Goal: Information Seeking & Learning: Find specific fact

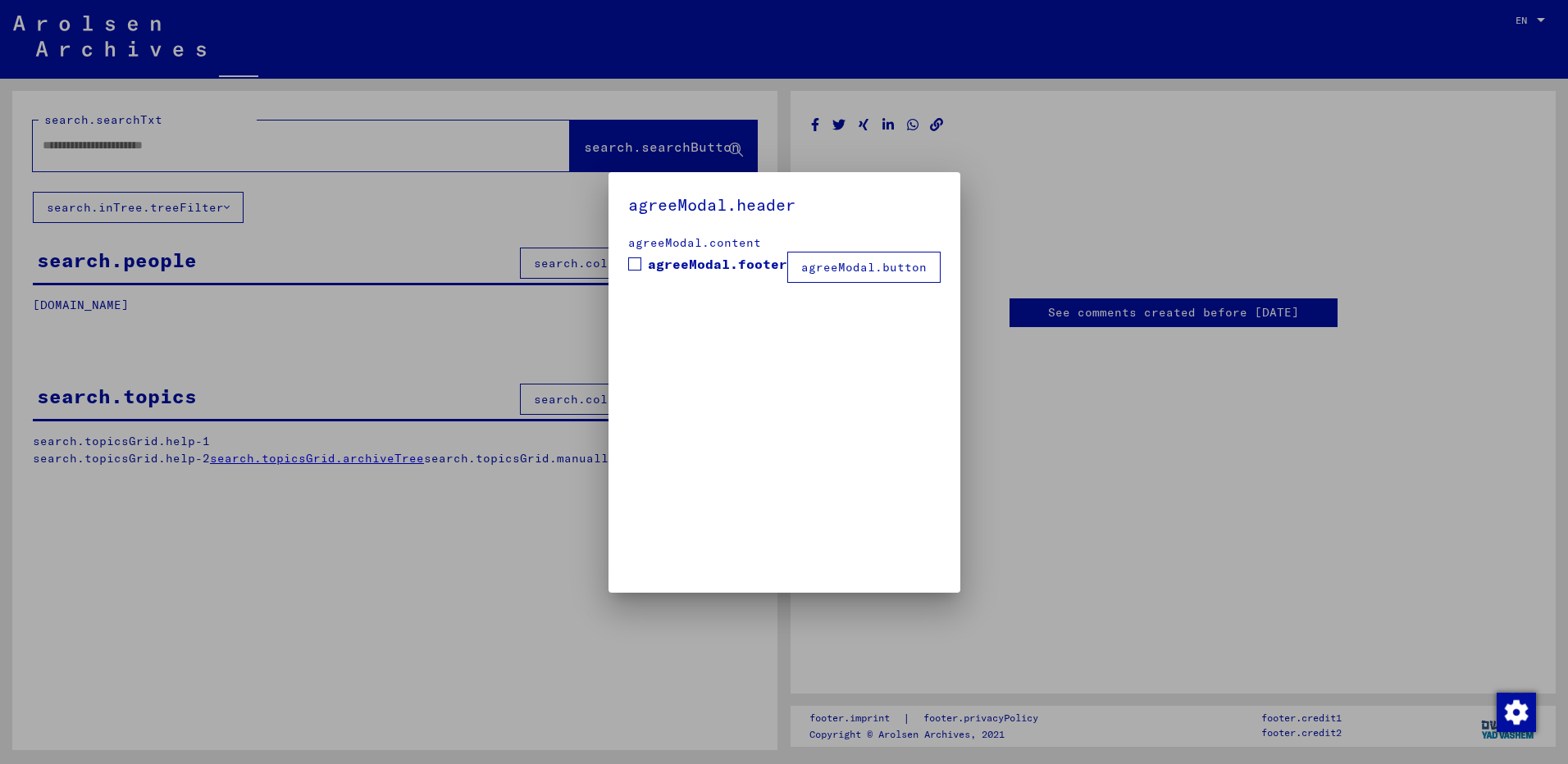
type input "******"
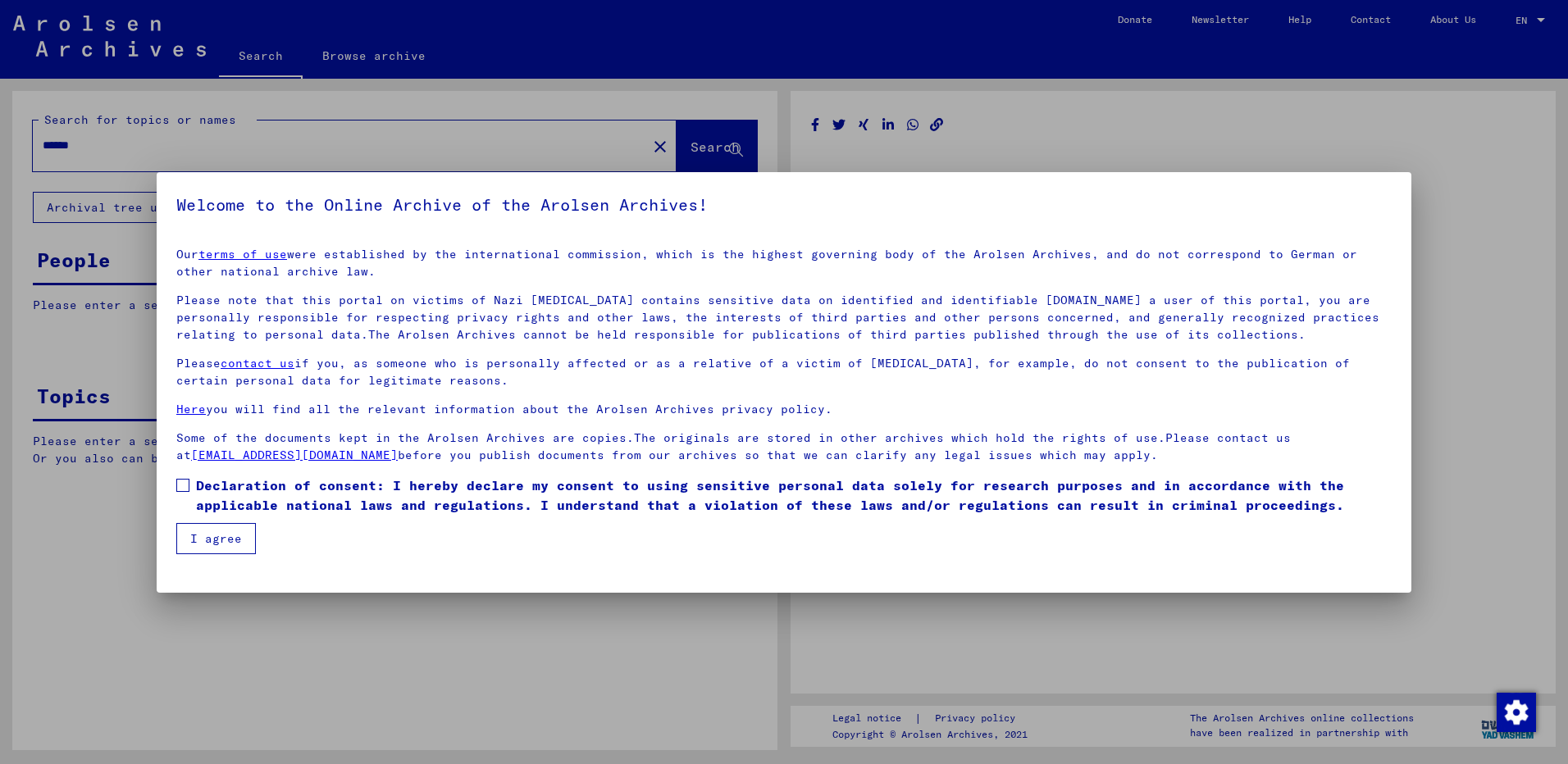
click at [893, 334] on p "Please note that this portal on victims of Nazi [MEDICAL_DATA] contains sensiti…" at bounding box center [784, 318] width 1215 height 52
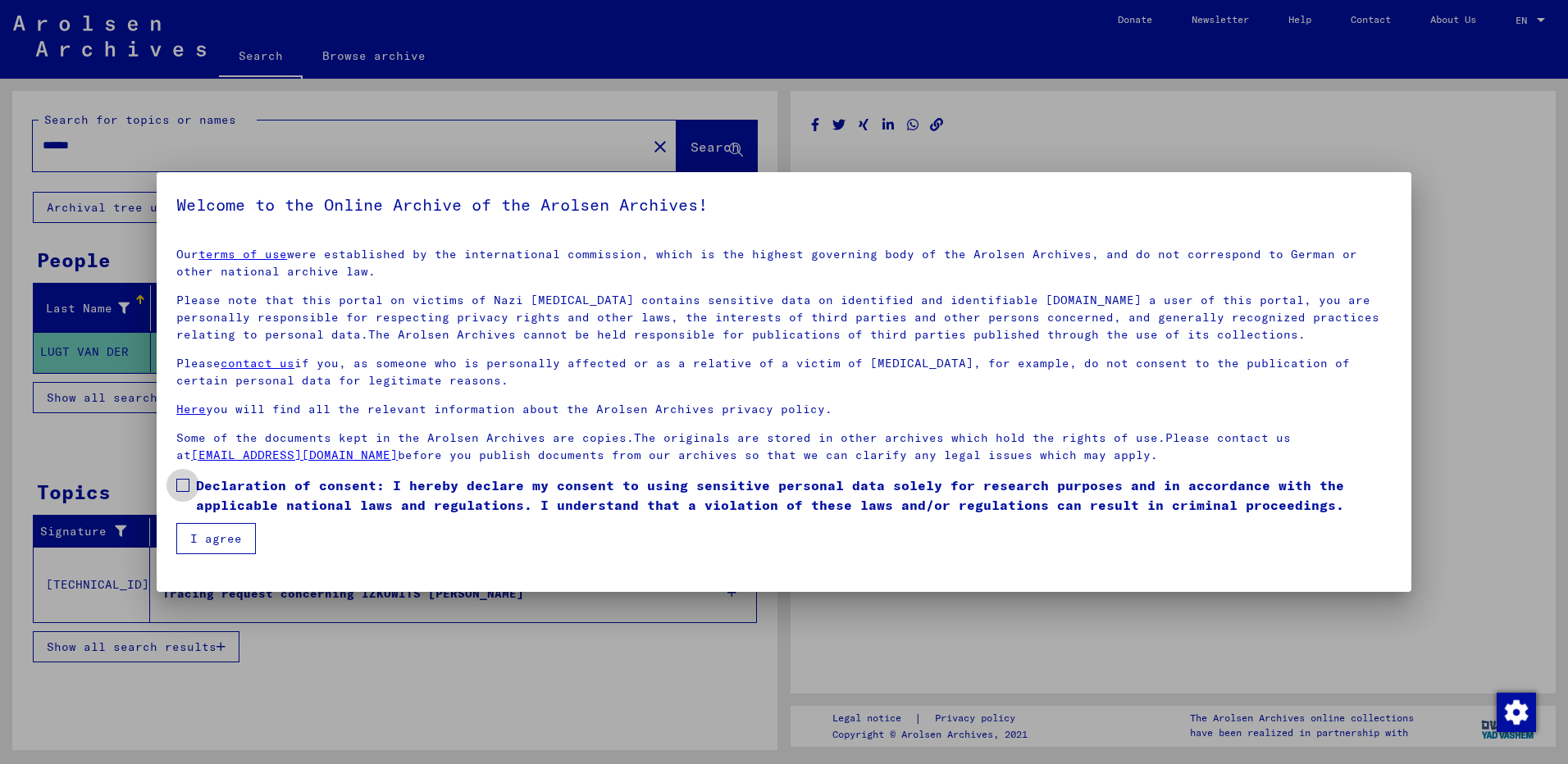
click at [181, 483] on span at bounding box center [182, 485] width 13 height 13
click at [208, 541] on button "I agree" at bounding box center [216, 538] width 80 height 31
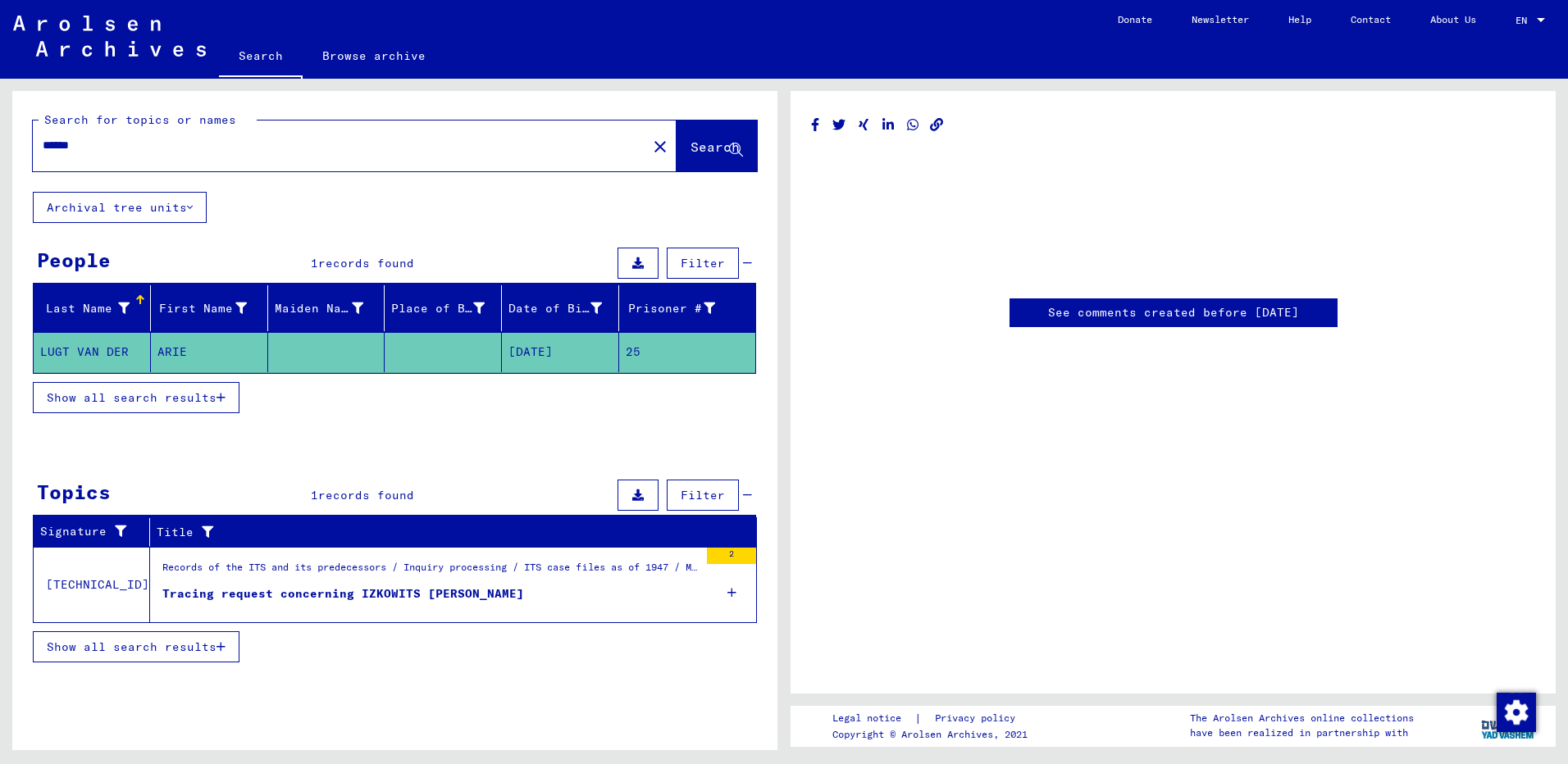
click at [112, 347] on mat-cell "LUGT VAN DER" at bounding box center [93, 352] width 118 height 40
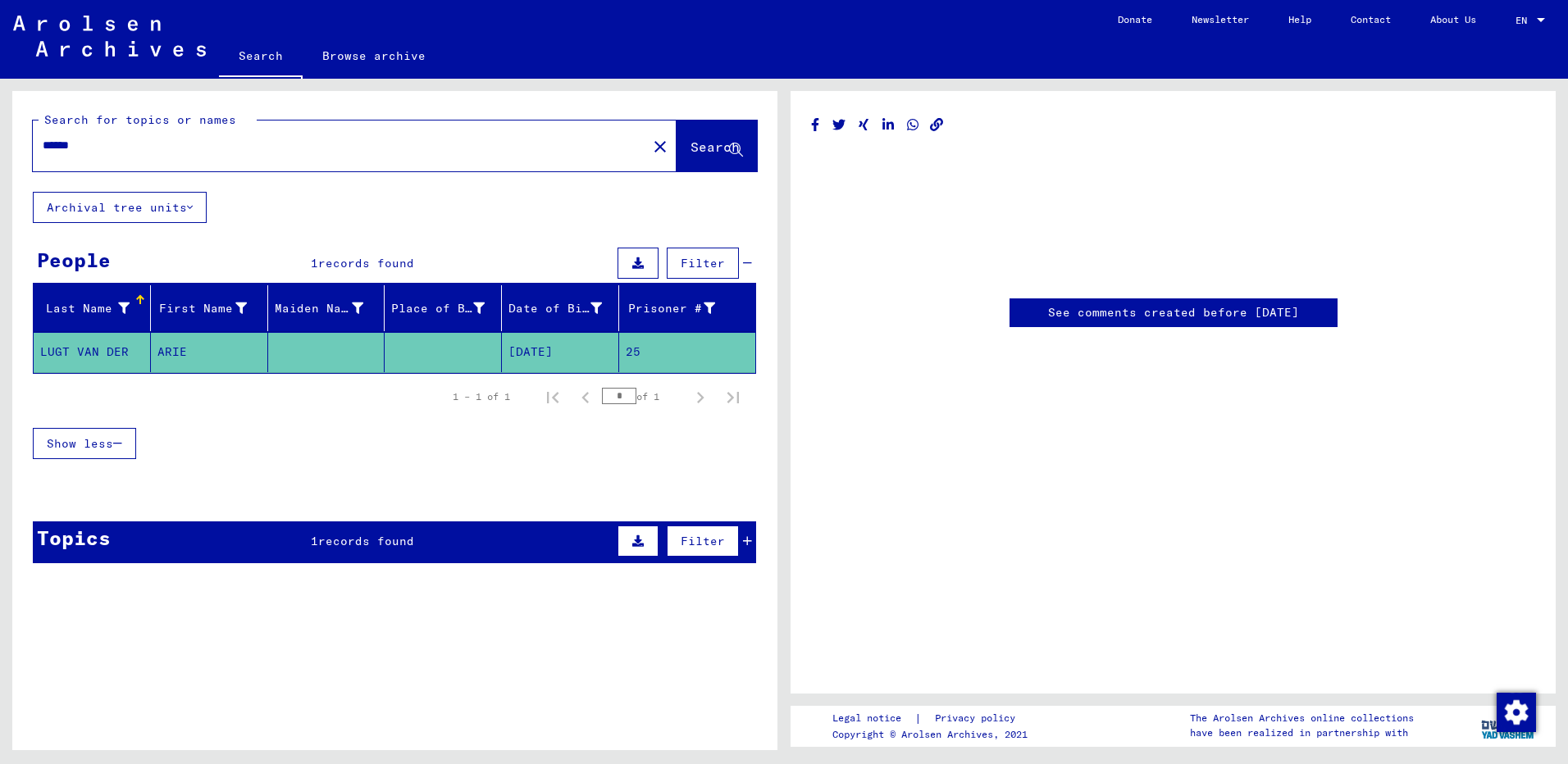
click at [388, 545] on span "records found" at bounding box center [366, 541] width 96 height 15
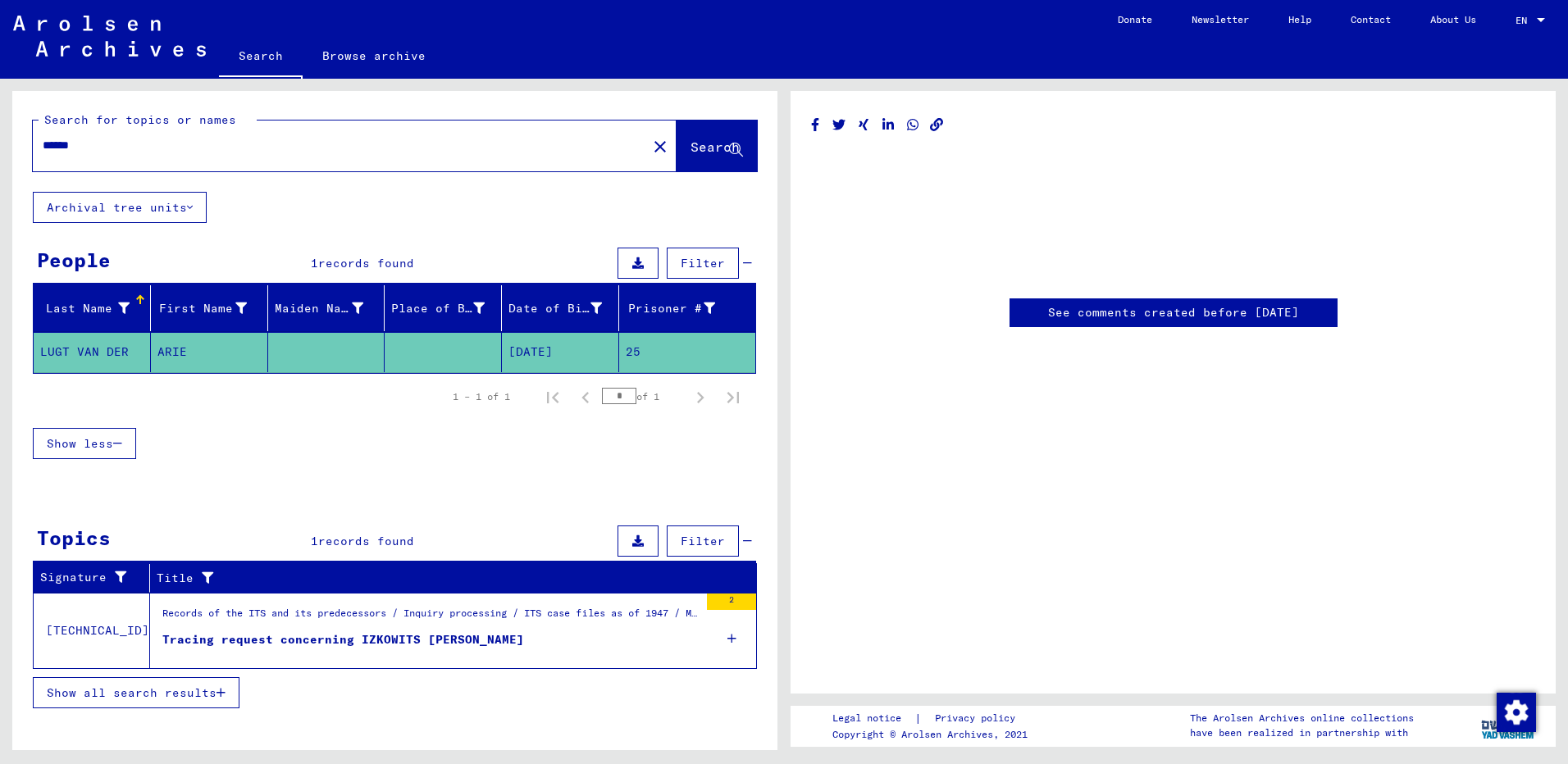
click at [269, 636] on div "Tracing request concerning IZKOWITS [PERSON_NAME]" at bounding box center [343, 639] width 362 height 17
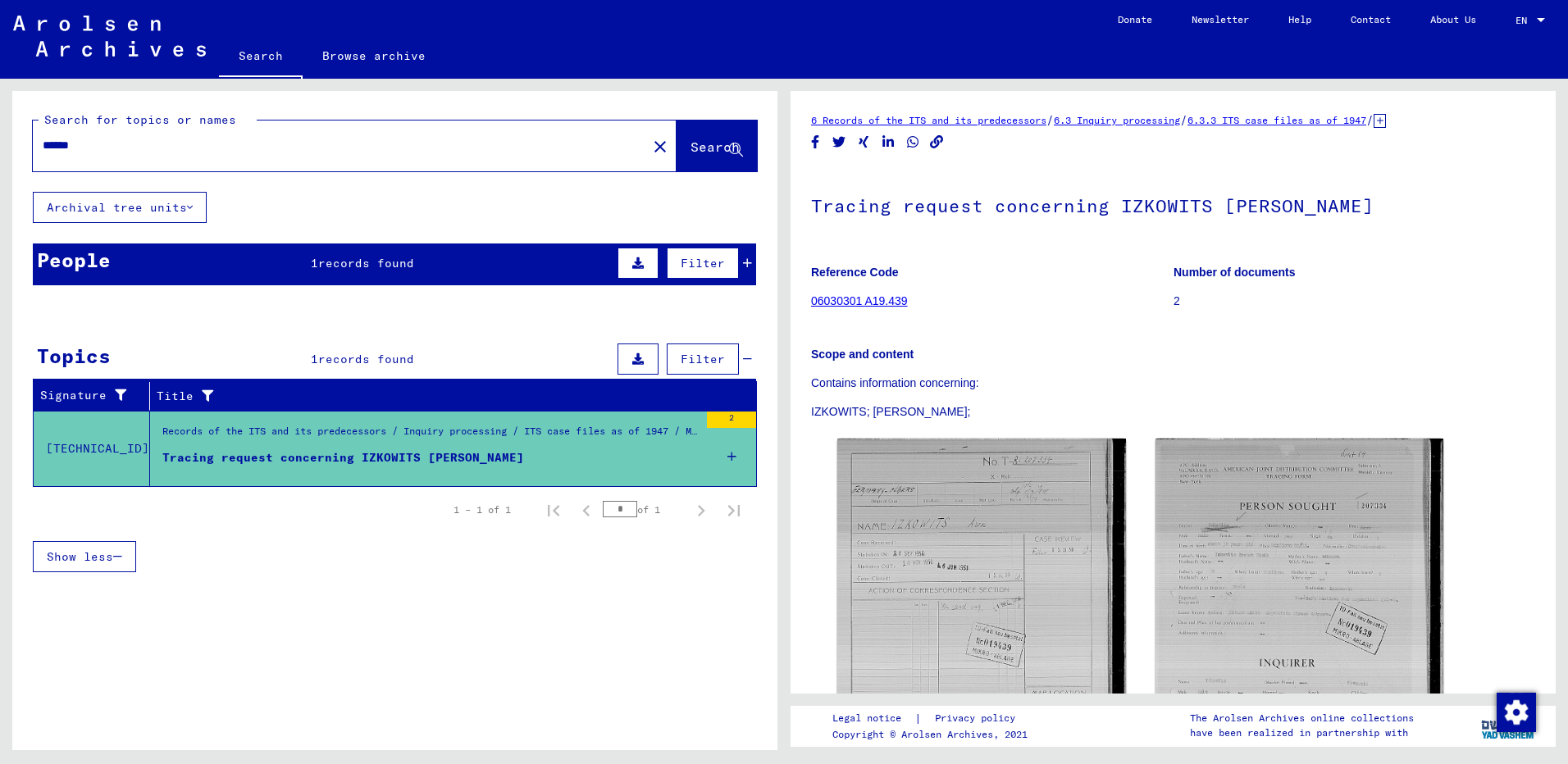
click at [294, 267] on div "People 1 records found Filter" at bounding box center [394, 264] width 723 height 42
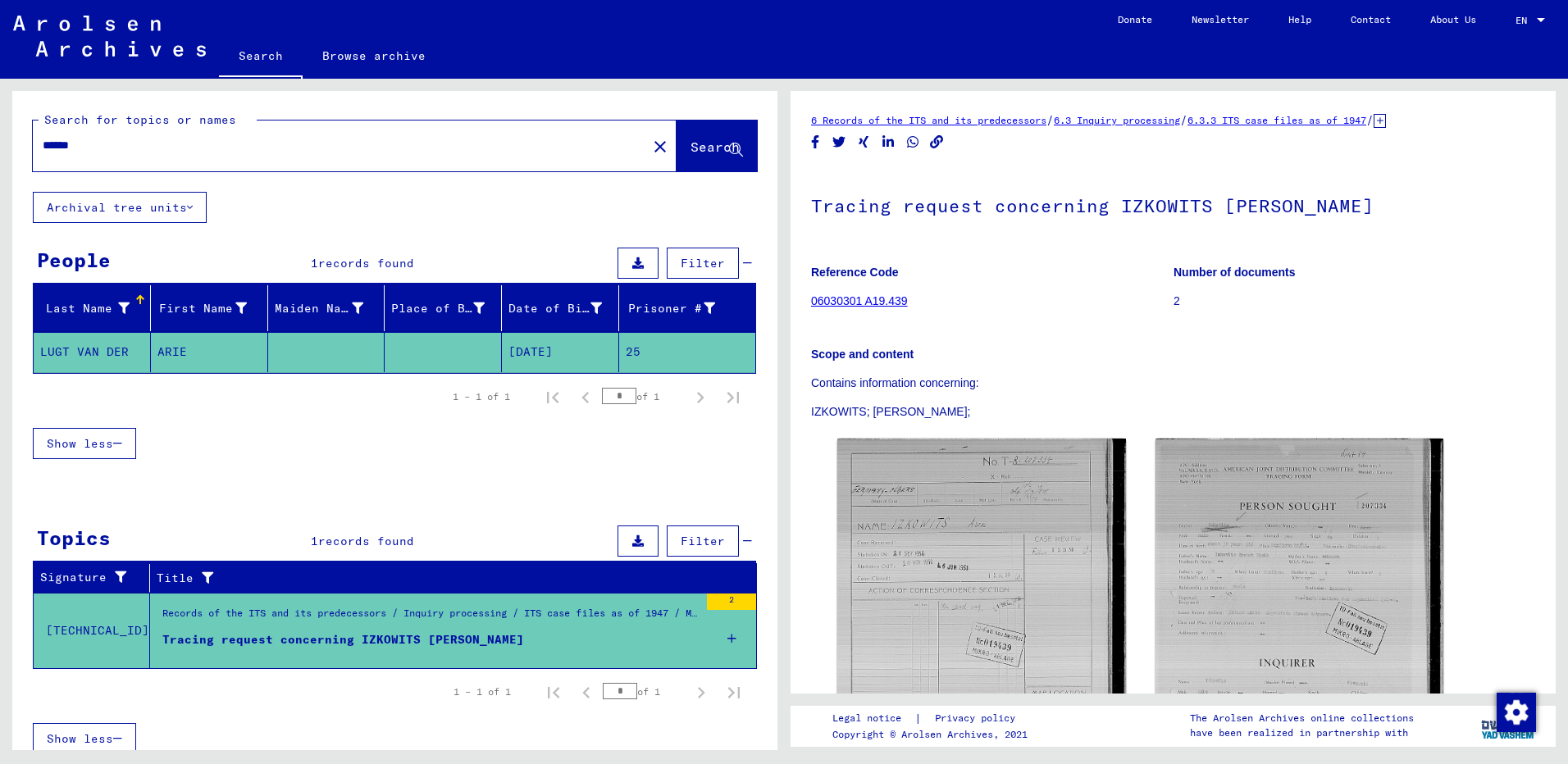
click at [101, 350] on mat-cell "LUGT VAN DER" at bounding box center [93, 352] width 118 height 40
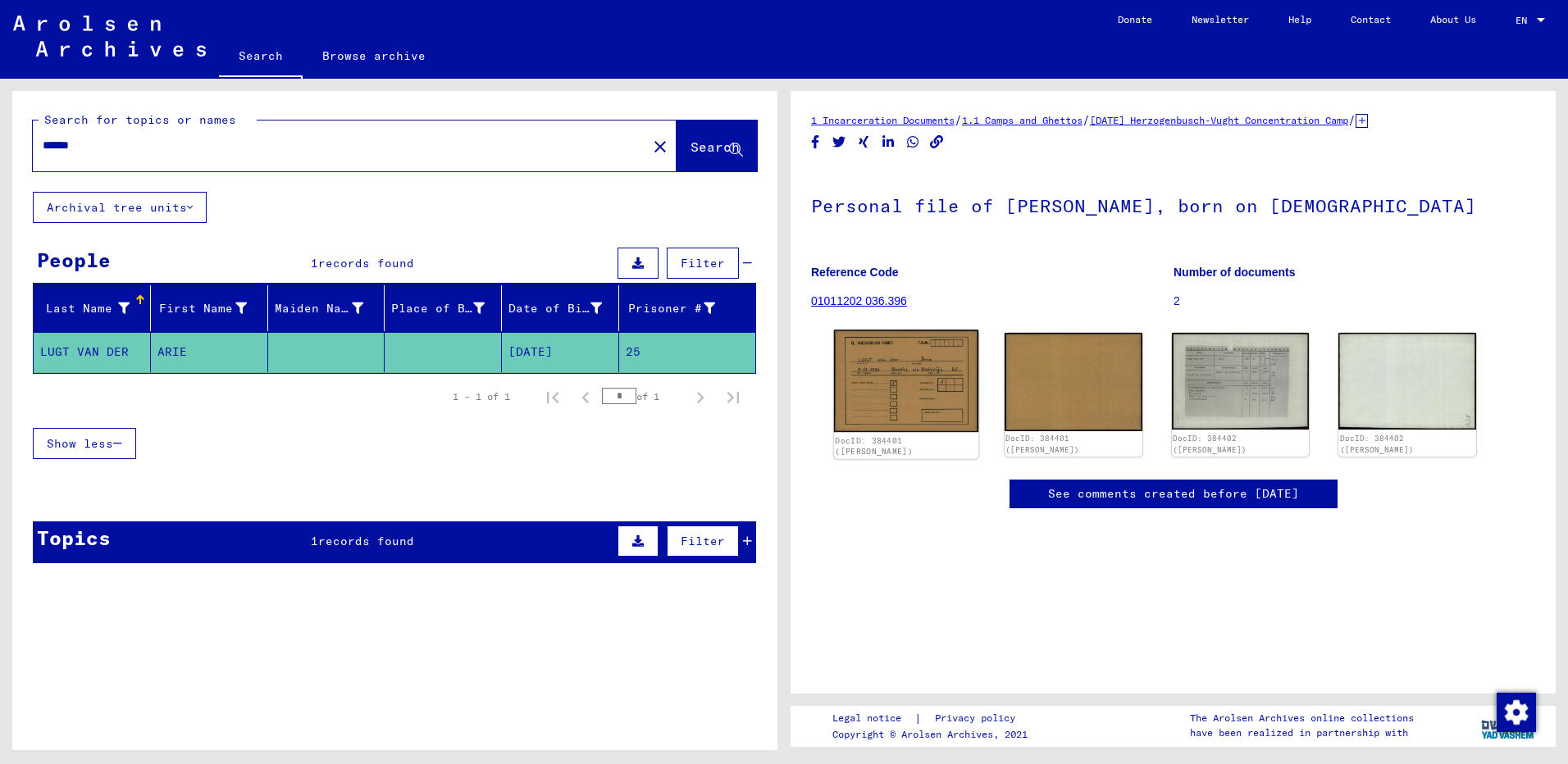
click at [918, 380] on img at bounding box center [906, 381] width 144 height 103
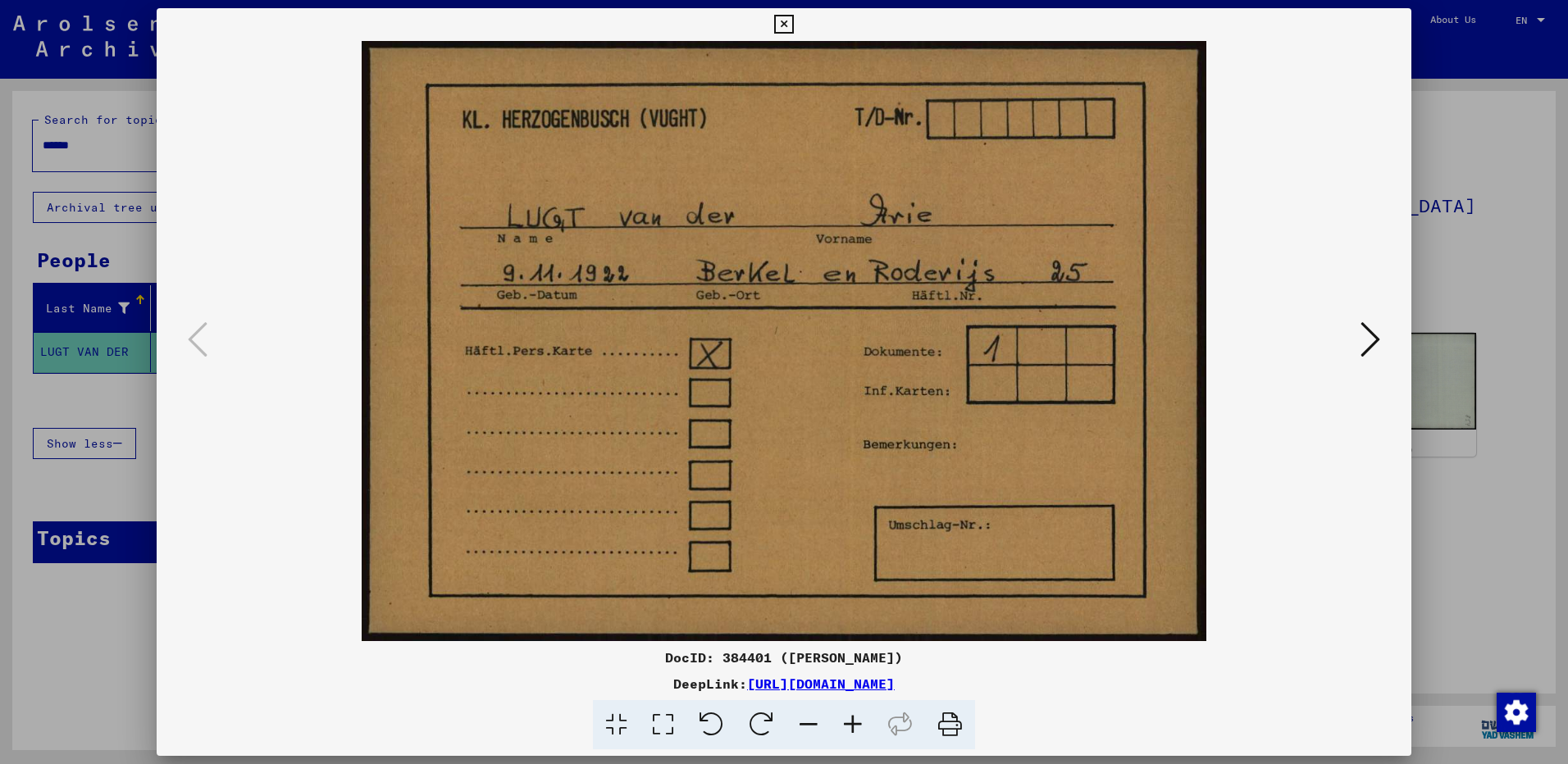
click at [1370, 340] on icon at bounding box center [1371, 340] width 20 height 40
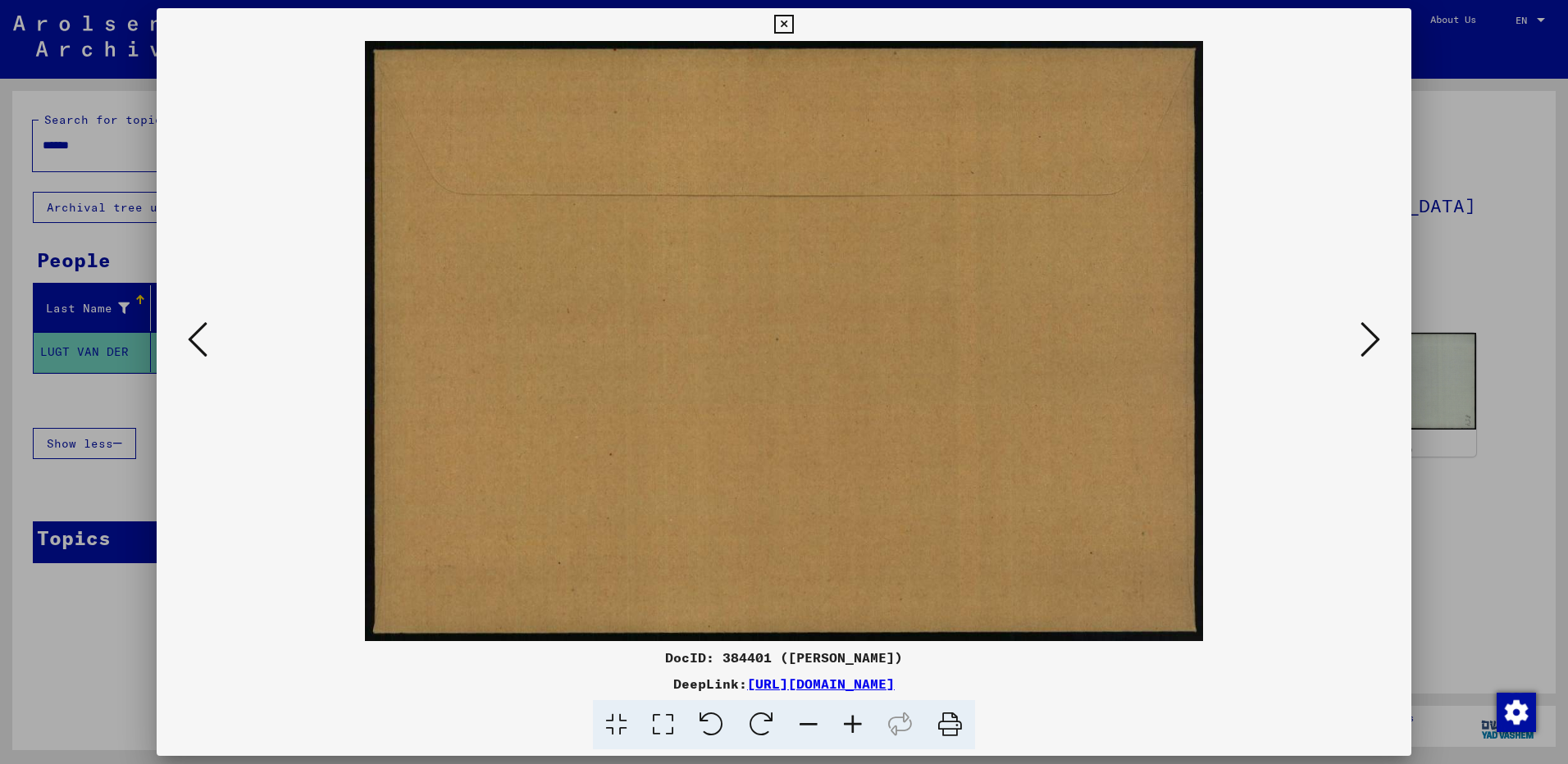
click at [1370, 341] on icon at bounding box center [1371, 340] width 20 height 40
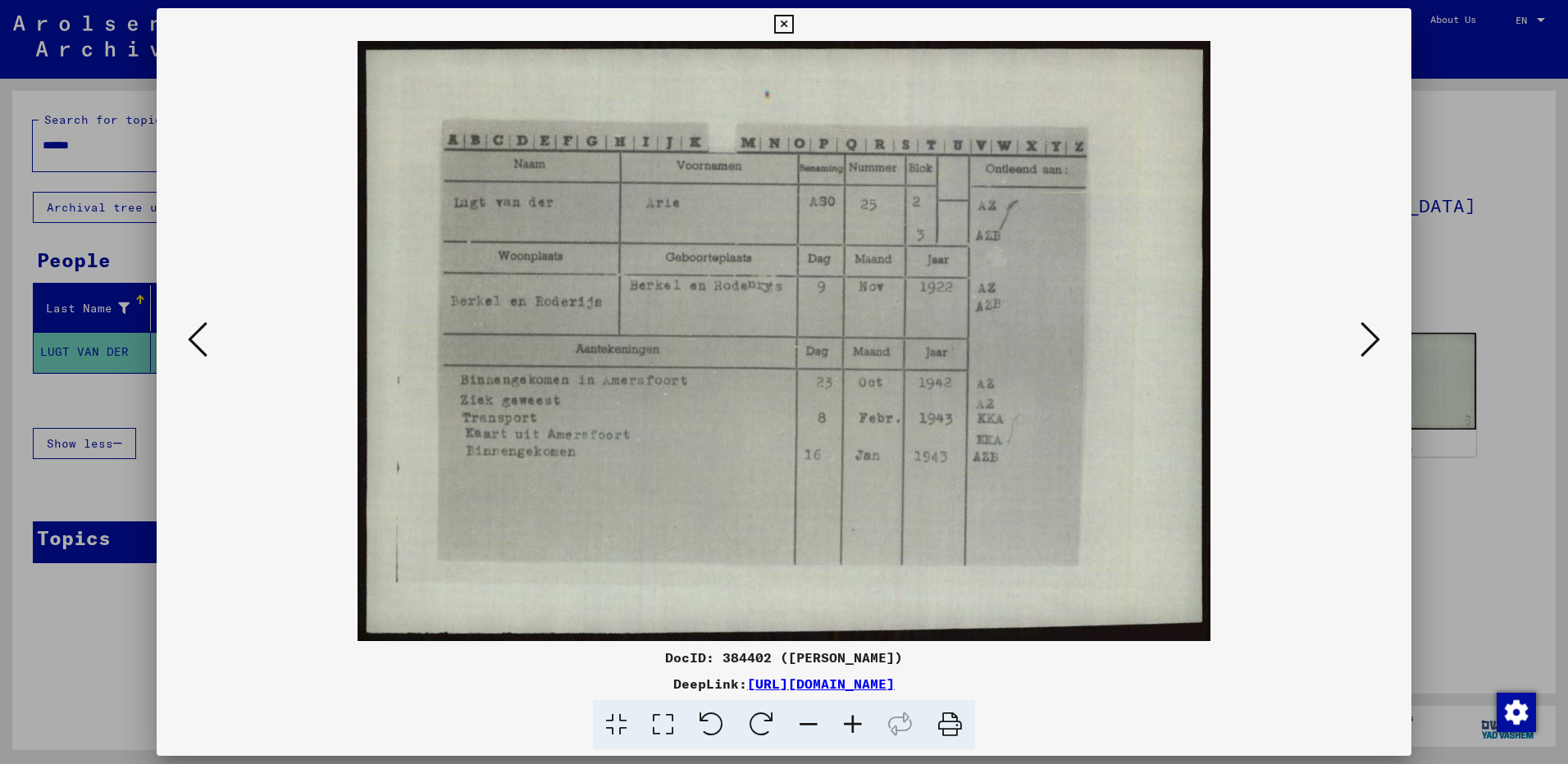
click at [783, 21] on icon at bounding box center [783, 25] width 19 height 20
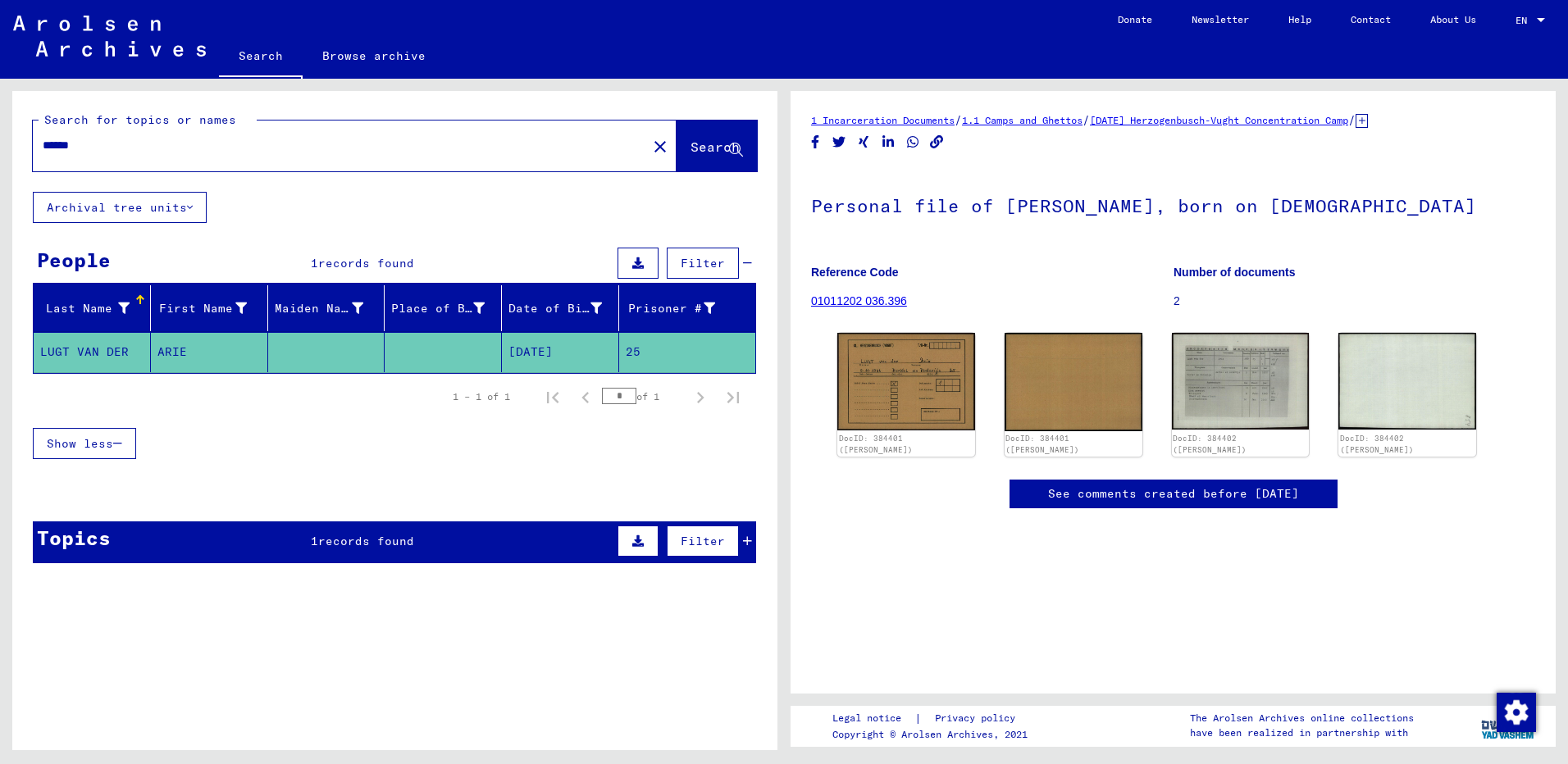
click at [554, 444] on div "Show less" at bounding box center [394, 443] width 723 height 48
